Goal: Communication & Community: Answer question/provide support

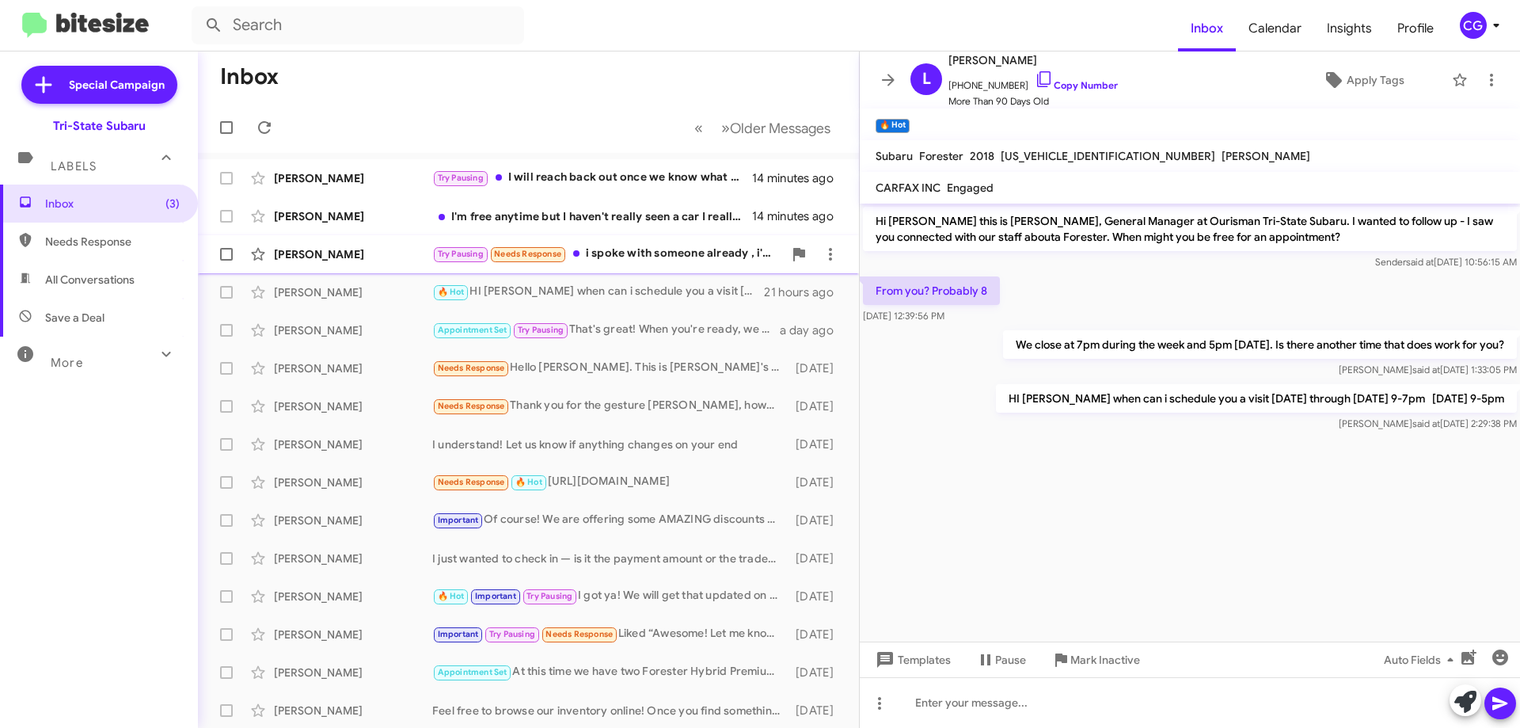
click at [698, 252] on div "Try Pausing Needs Response i spoke with someone already , i'm available [DATE] …" at bounding box center [607, 254] width 351 height 18
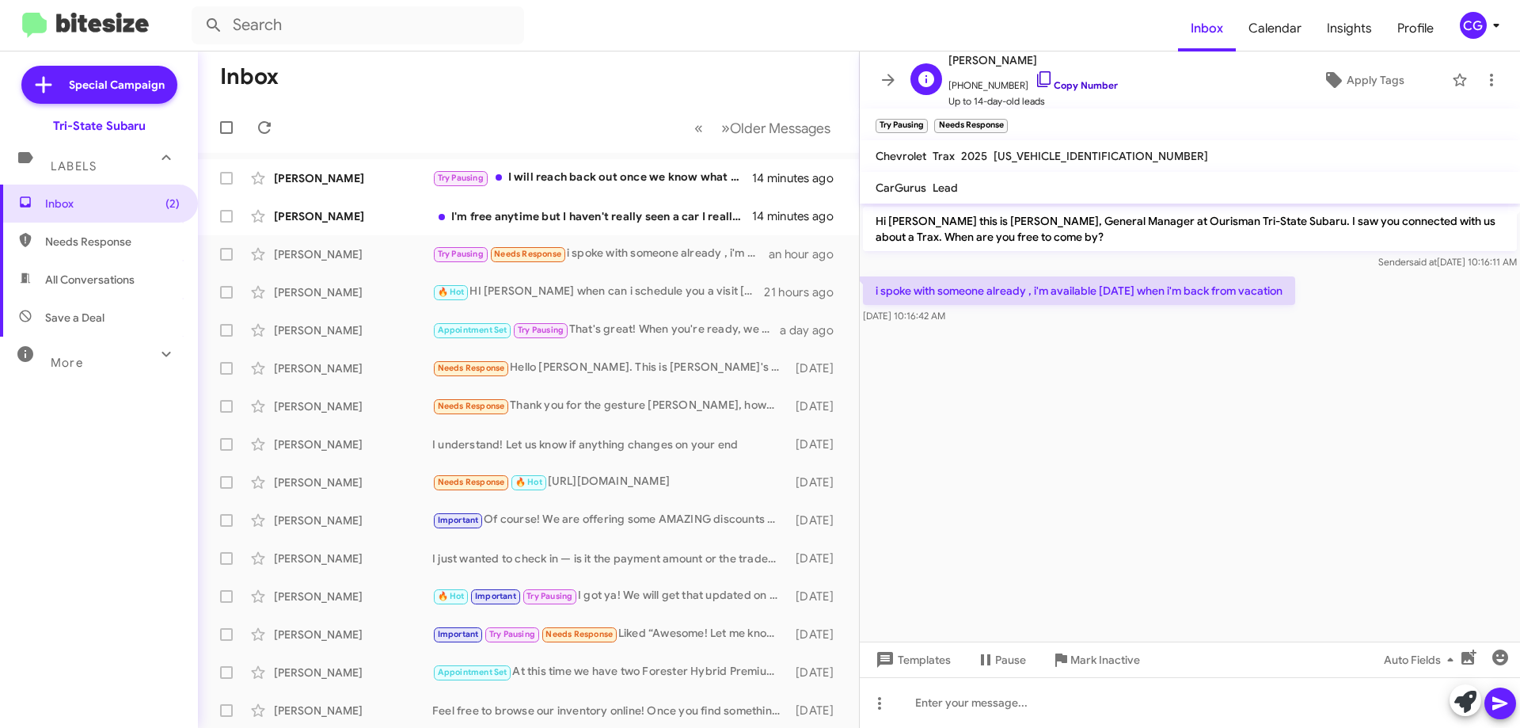
click at [1085, 84] on link "Copy Number" at bounding box center [1076, 85] width 83 height 12
click at [655, 198] on span "[PERSON_NAME] I'm free anytime but I haven't really seen a car I really like si…" at bounding box center [528, 216] width 661 height 38
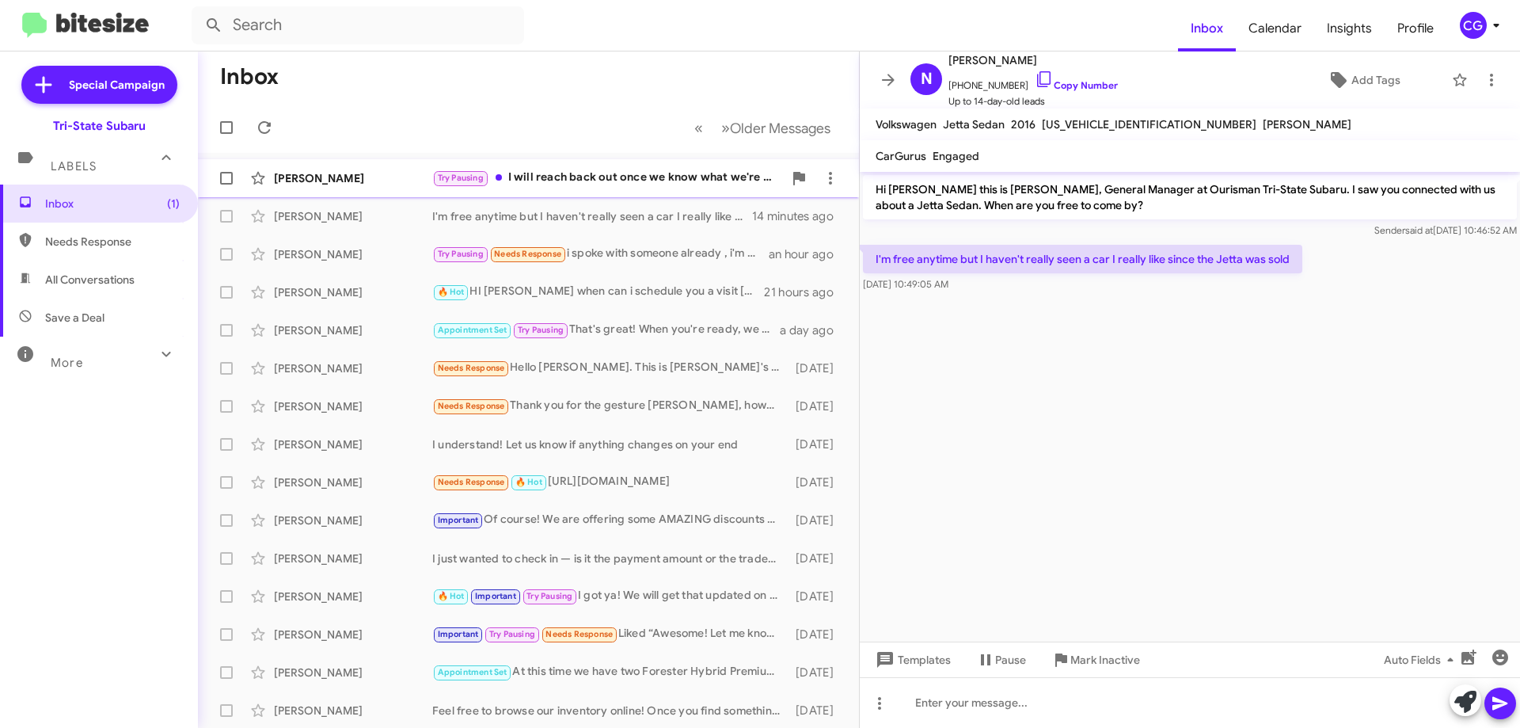
click at [680, 177] on div "Try Pausing I will reach back out once we know what we're dealing with financia…" at bounding box center [607, 178] width 351 height 18
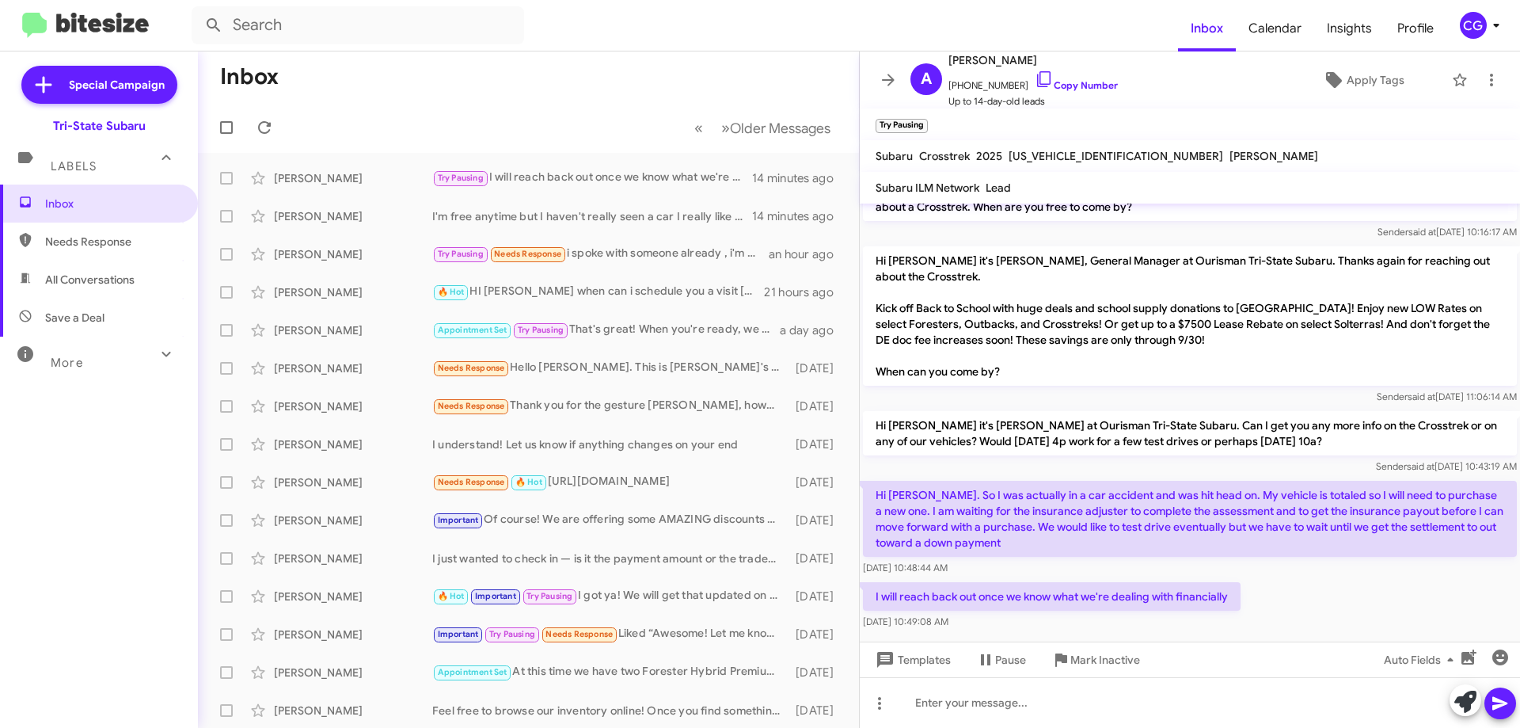
scroll to position [41, 0]
